Goal: Information Seeking & Learning: Learn about a topic

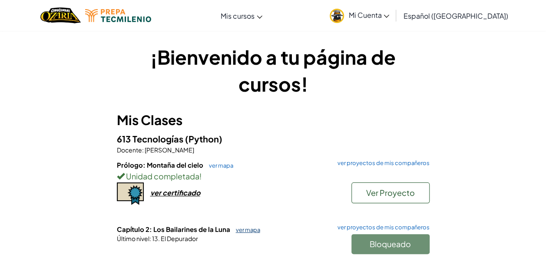
click at [249, 228] on link "ver mapa" at bounding box center [246, 229] width 29 height 7
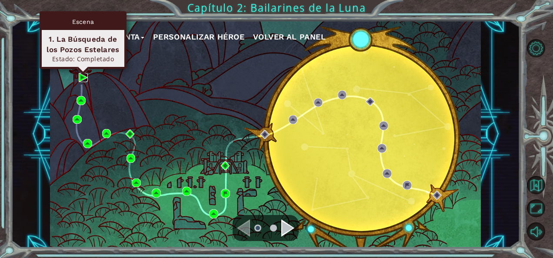
click at [82, 79] on img at bounding box center [83, 77] width 9 height 9
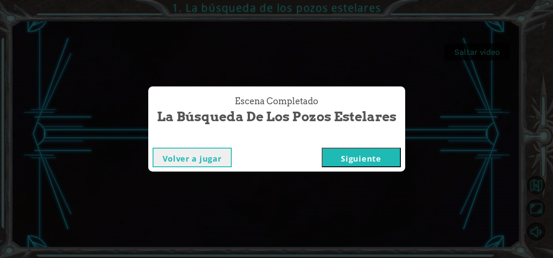
click at [385, 150] on button "Siguiente" at bounding box center [361, 158] width 79 height 20
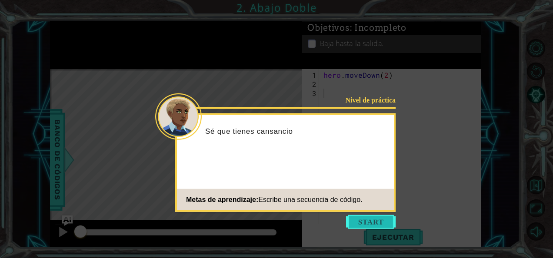
click at [370, 220] on button "Start" at bounding box center [371, 222] width 50 height 14
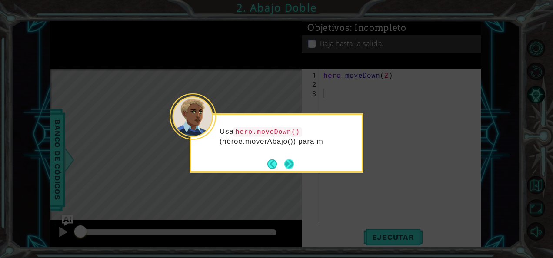
click at [292, 158] on button "Next" at bounding box center [288, 163] width 11 height 11
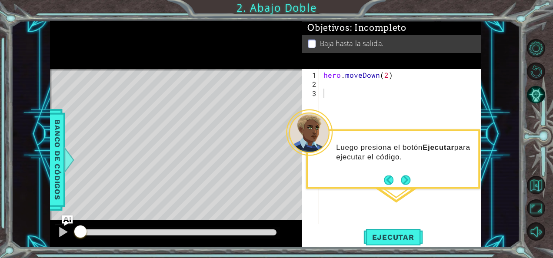
click at [322, 172] on div "Luego presiona el botón Ejecutar para ejecutar el código." at bounding box center [393, 156] width 170 height 44
